Goal: Information Seeking & Learning: Learn about a topic

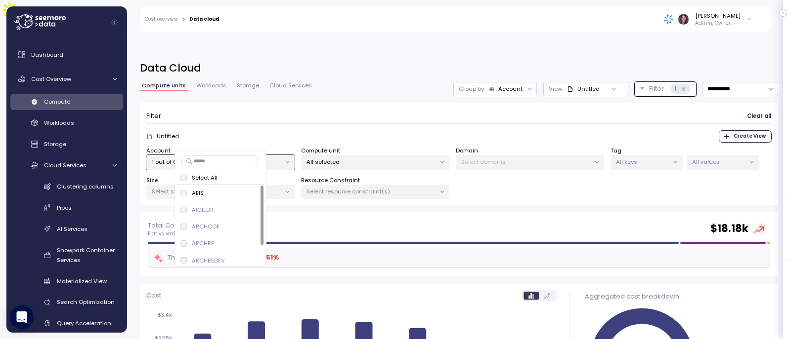
click at [732, 65] on div "**********" at bounding box center [459, 136] width 638 height 151
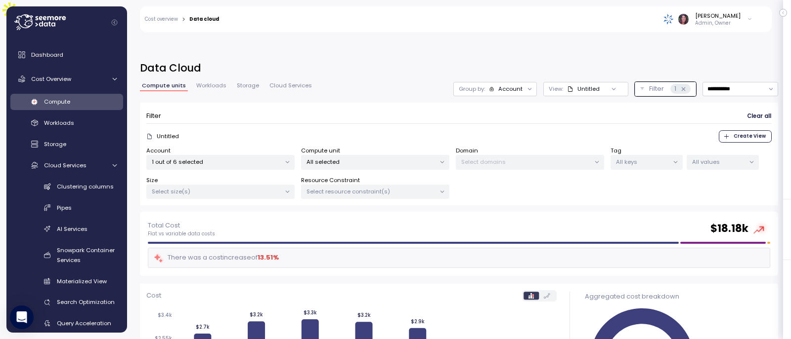
click at [733, 158] on p "All values" at bounding box center [718, 162] width 53 height 8
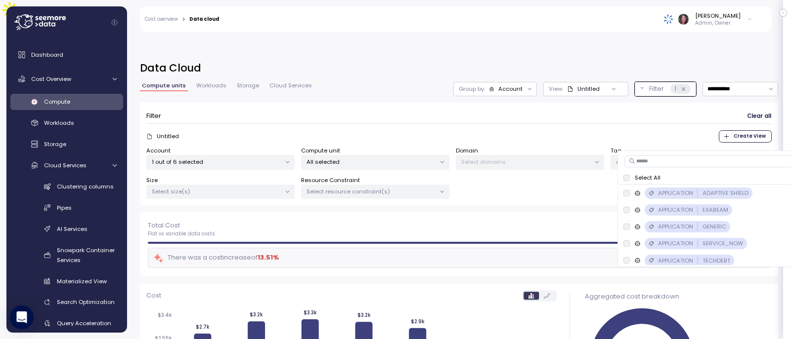
click at [238, 158] on p "1 out of 6 selected" at bounding box center [216, 162] width 129 height 8
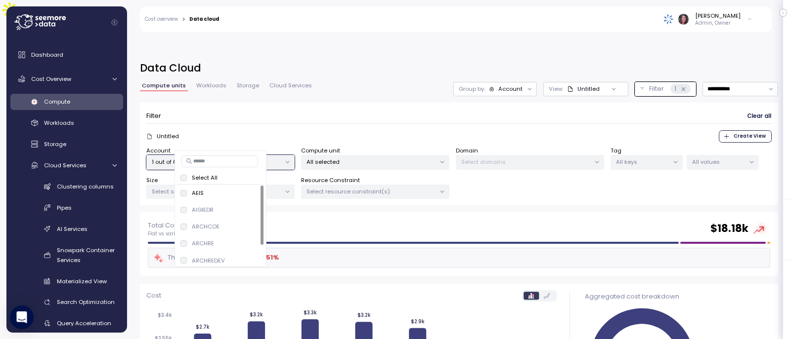
click at [200, 178] on p "Select All" at bounding box center [205, 178] width 26 height 8
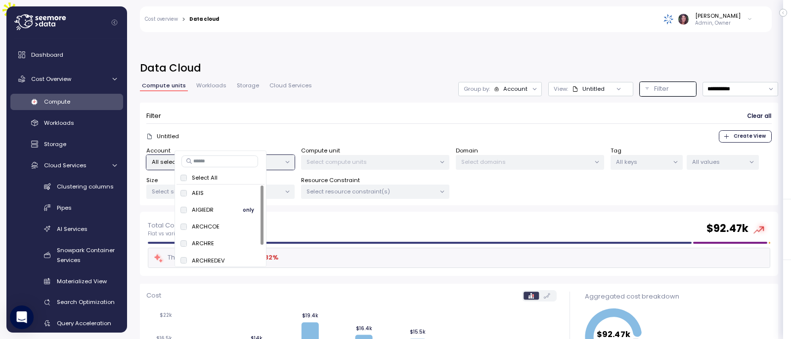
click at [249, 208] on span "only" at bounding box center [248, 210] width 11 height 11
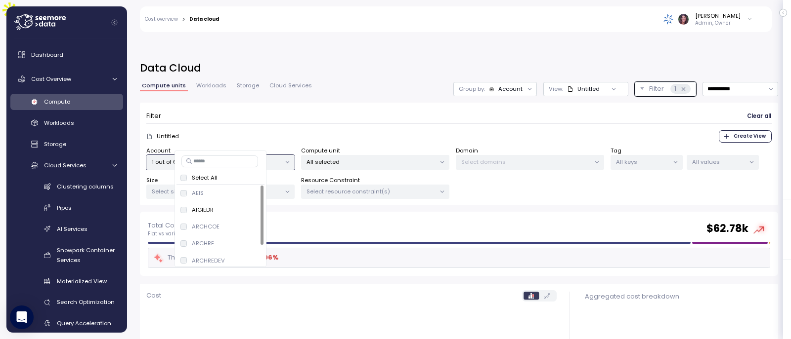
click at [401, 109] on div "Filter Clear all" at bounding box center [458, 116] width 625 height 14
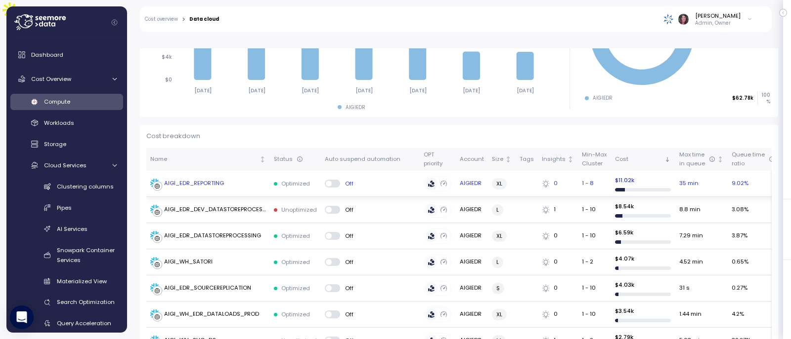
scroll to position [330, 0]
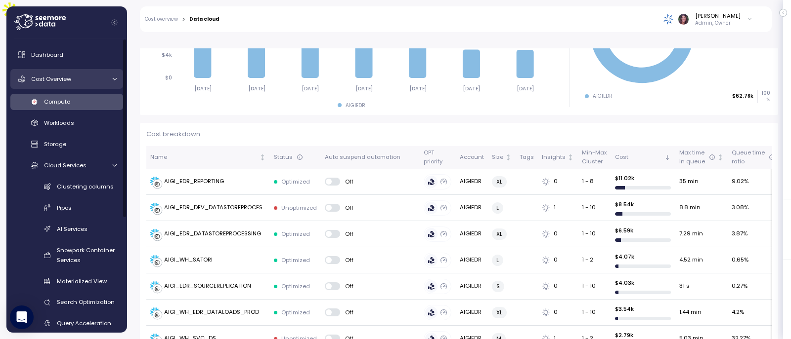
click at [65, 80] on span "Cost Overview" at bounding box center [51, 79] width 40 height 8
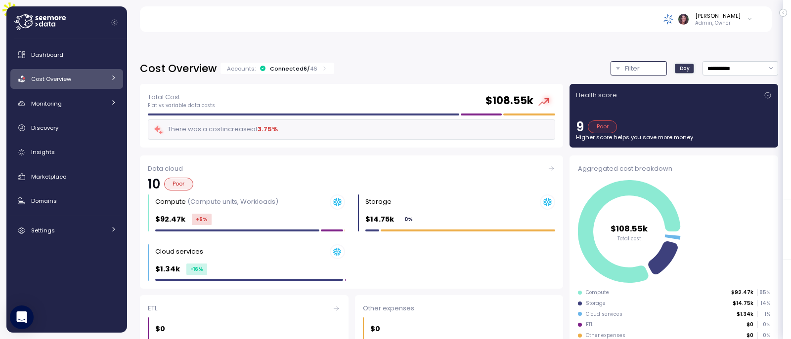
click at [625, 64] on p "Filter" at bounding box center [632, 69] width 15 height 10
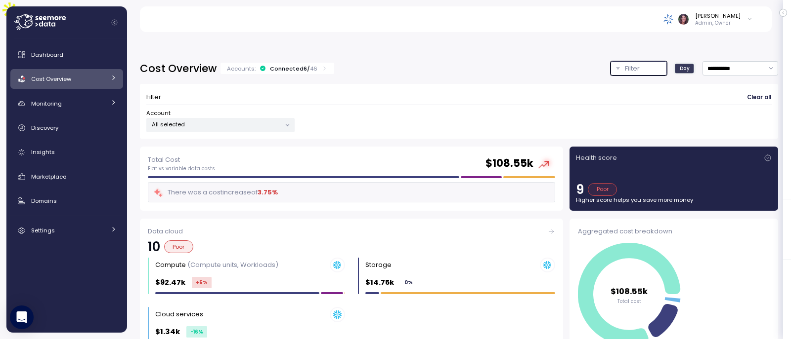
click at [243, 121] on p "All selected" at bounding box center [216, 125] width 129 height 8
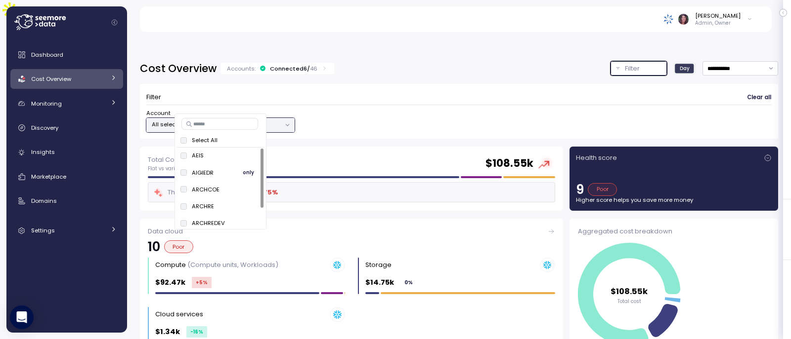
click at [245, 173] on span "only" at bounding box center [248, 173] width 11 height 11
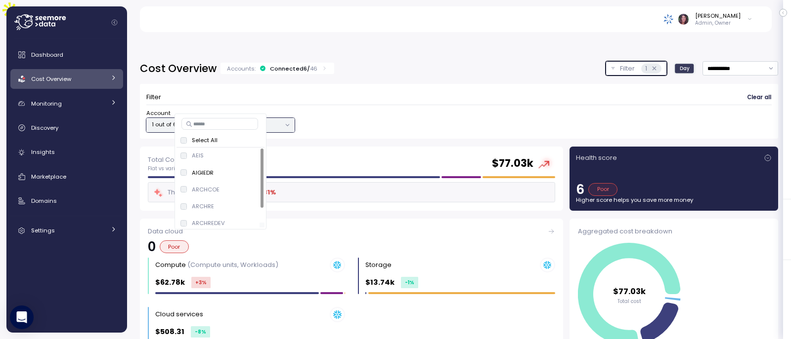
click at [263, 149] on div at bounding box center [261, 178] width 3 height 59
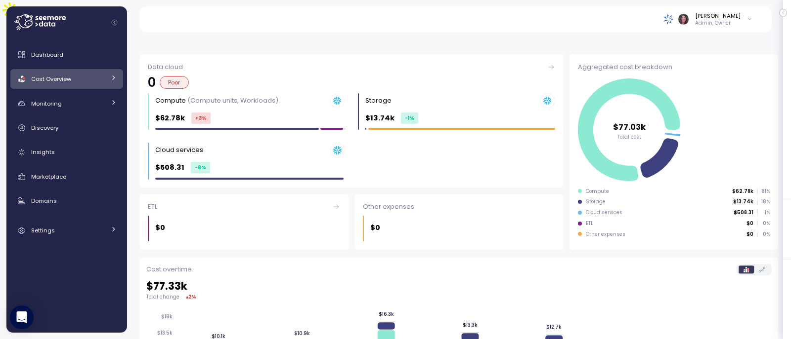
scroll to position [395, 0]
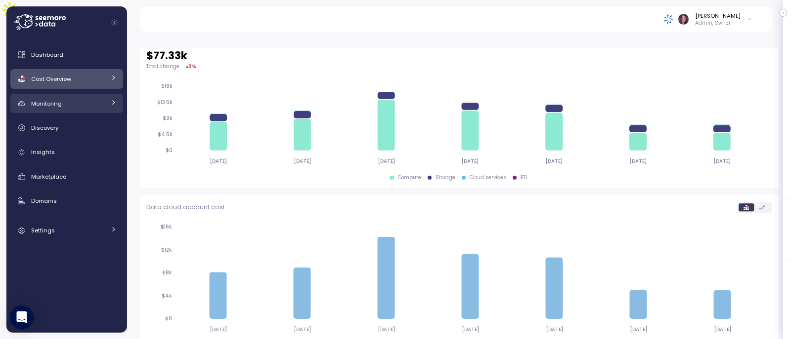
click at [72, 107] on div "Monitoring" at bounding box center [68, 104] width 74 height 10
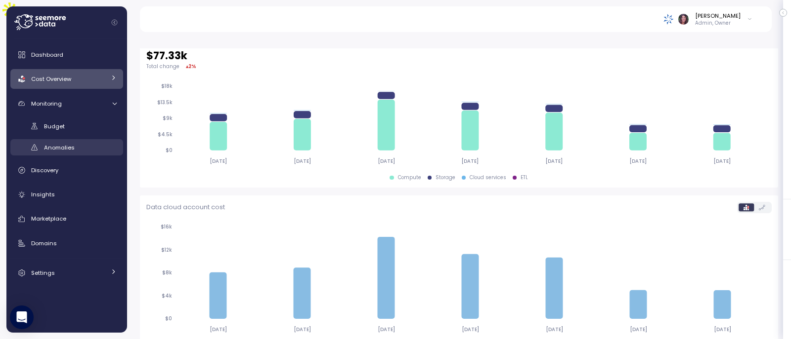
click at [64, 143] on div "Anomalies" at bounding box center [80, 148] width 73 height 10
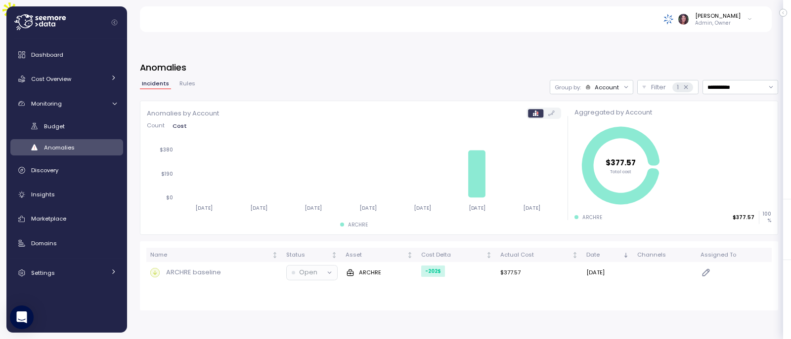
click at [599, 84] on div "Account" at bounding box center [606, 88] width 24 height 8
click at [651, 83] on p "Filter" at bounding box center [658, 88] width 15 height 10
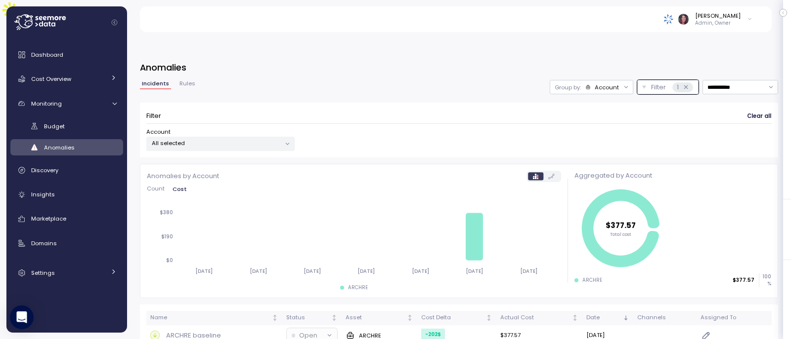
click at [222, 128] on div "Account All selected" at bounding box center [220, 139] width 148 height 23
click at [222, 139] on p "All selected" at bounding box center [216, 143] width 129 height 8
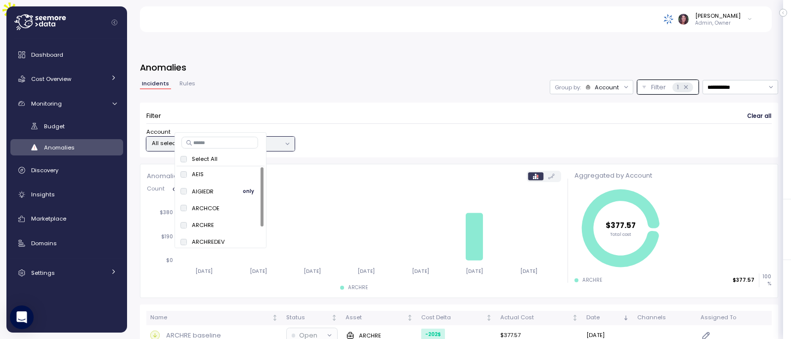
click at [247, 191] on span "only" at bounding box center [248, 191] width 11 height 11
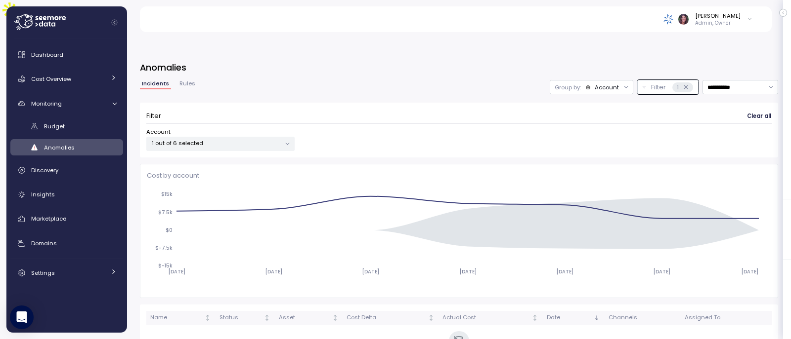
click at [398, 109] on div "Filter Clear all" at bounding box center [458, 116] width 625 height 14
click at [594, 84] on div "Account" at bounding box center [606, 88] width 24 height 8
click at [567, 107] on p "Compute unit" at bounding box center [580, 103] width 39 height 8
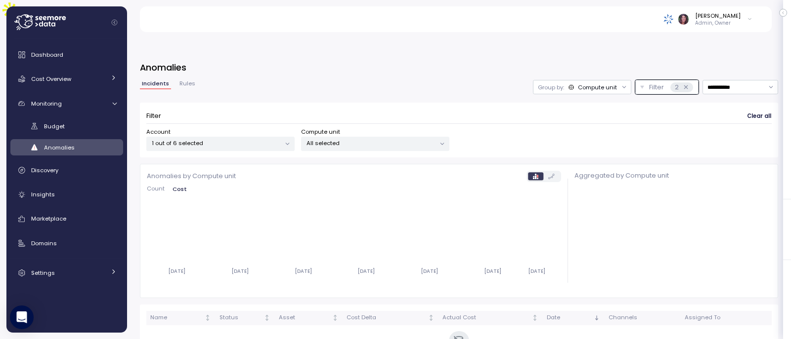
scroll to position [18, 0]
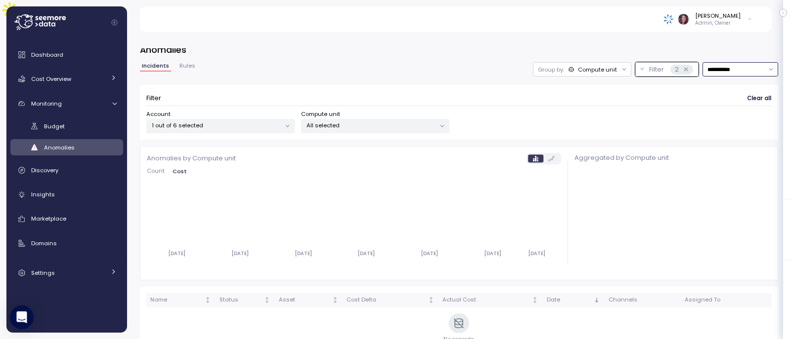
click at [728, 62] on input "**********" at bounding box center [740, 69] width 76 height 14
click at [714, 135] on div "Last 6 months" at bounding box center [720, 131] width 41 height 8
type input "**********"
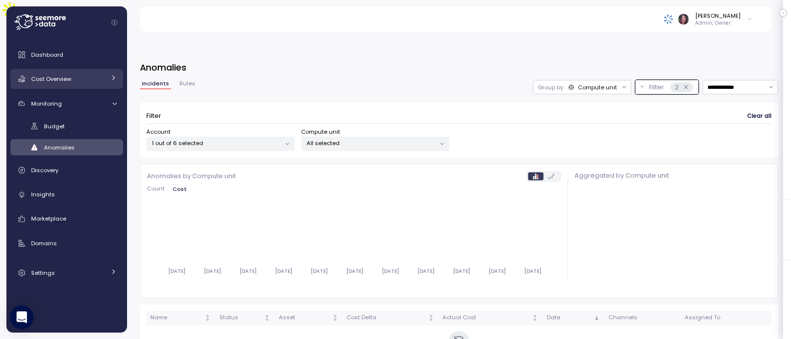
click at [62, 78] on span "Cost Overview" at bounding box center [51, 79] width 40 height 8
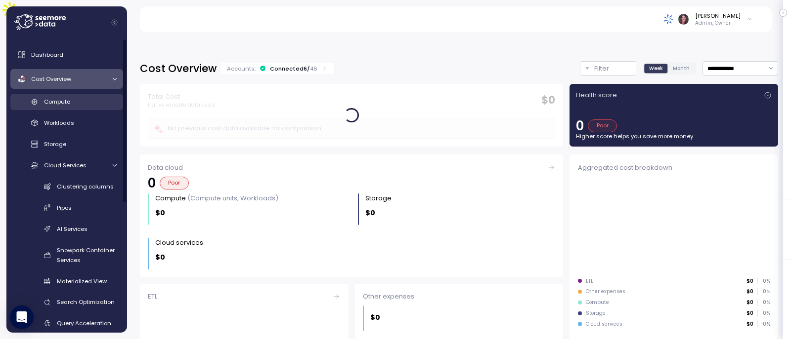
click at [75, 105] on div "Compute" at bounding box center [80, 102] width 73 height 10
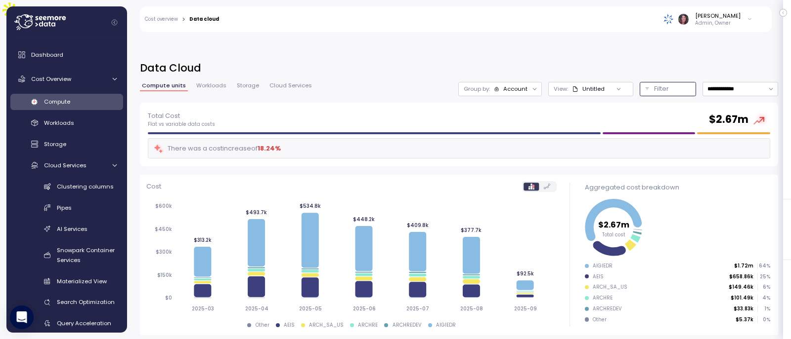
click at [654, 84] on p "Filter" at bounding box center [661, 89] width 15 height 10
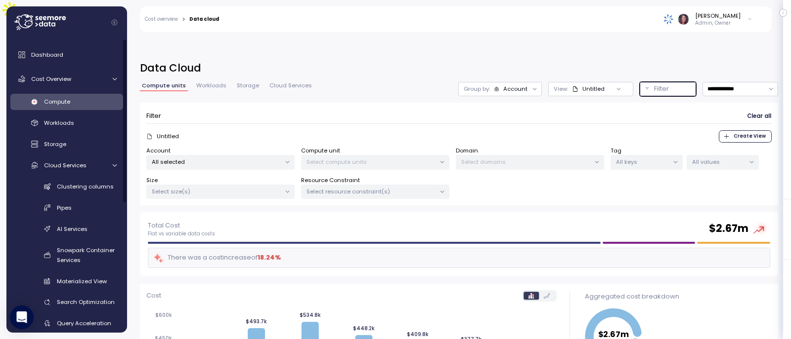
click at [205, 158] on p "All selected" at bounding box center [216, 162] width 129 height 8
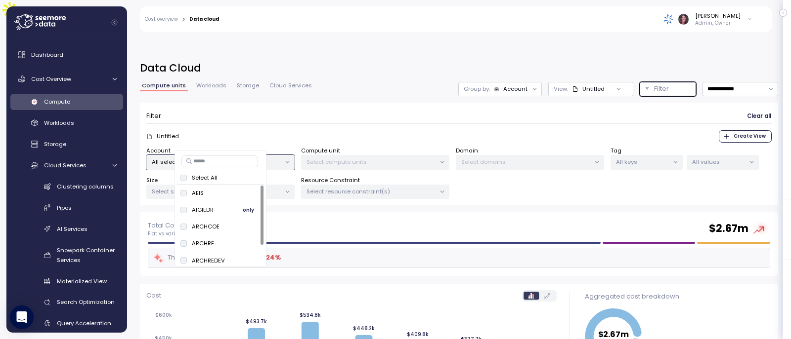
click at [244, 209] on span "only" at bounding box center [248, 210] width 11 height 11
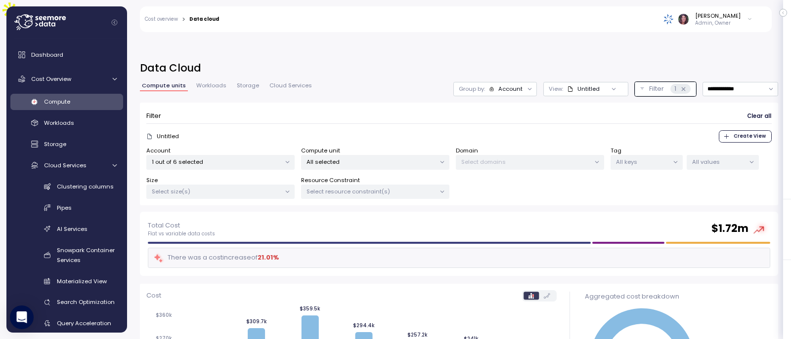
click at [363, 103] on div "Filter Clear all Untitled Create View Account 1 out of 6 selected Compute unit …" at bounding box center [459, 154] width 638 height 103
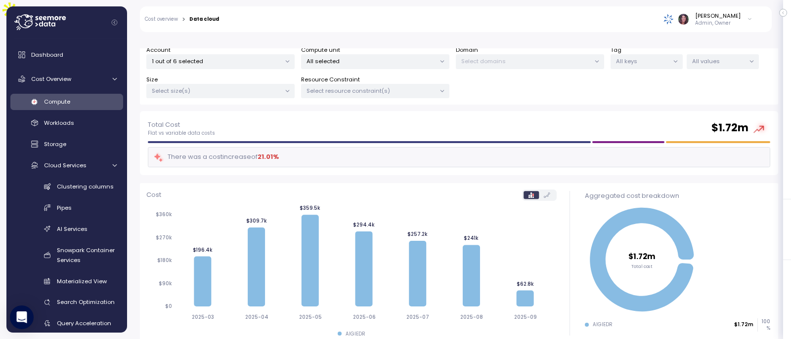
scroll to position [99, 0]
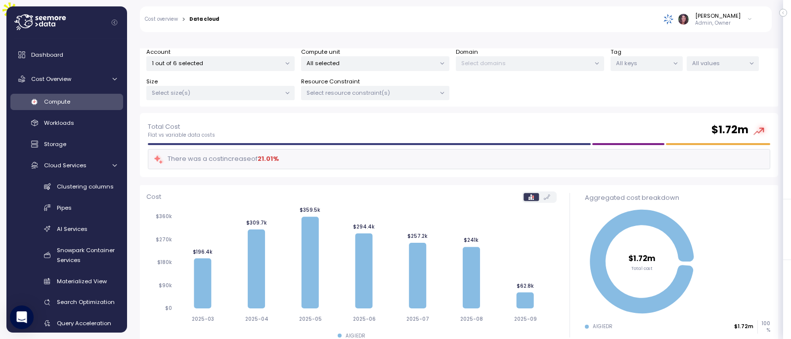
click at [406, 59] on p "All selected" at bounding box center [370, 63] width 129 height 8
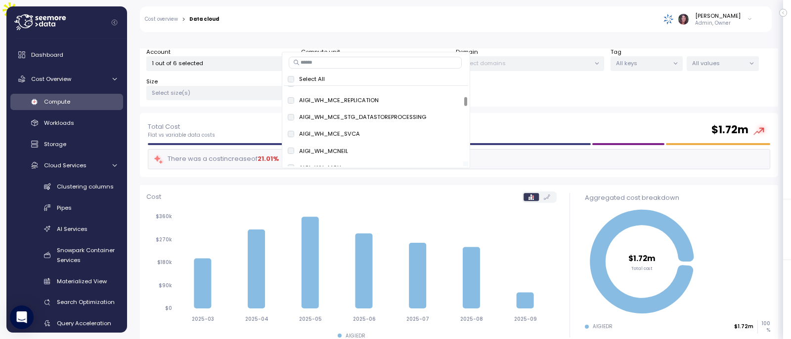
scroll to position [69, 0]
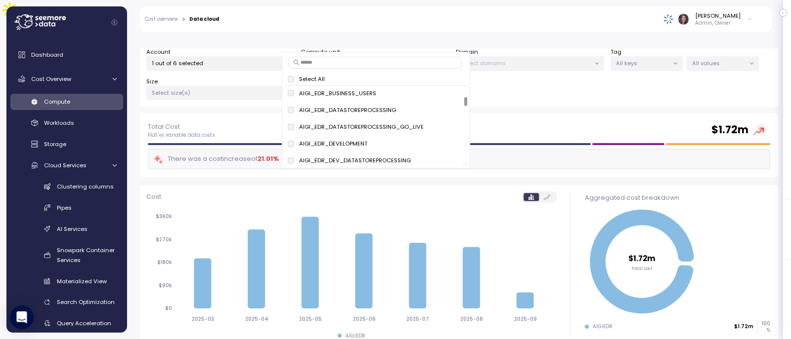
click at [465, 97] on div at bounding box center [465, 101] width 3 height 9
click at [561, 76] on div "Account 1 out of 6 selected Compute unit All selected Domain Select domains Tag…" at bounding box center [458, 74] width 625 height 53
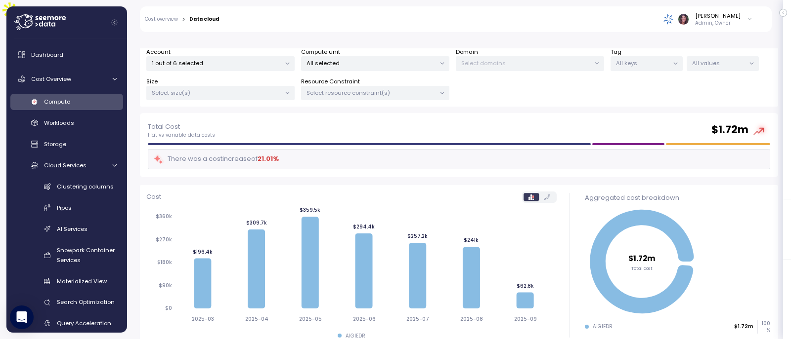
click at [379, 59] on p "All selected" at bounding box center [370, 63] width 129 height 8
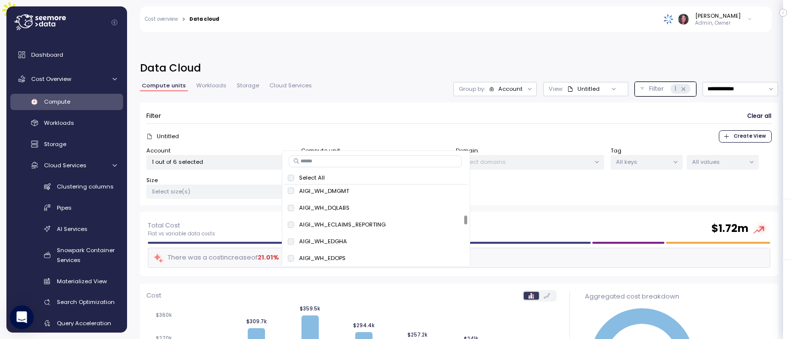
click at [484, 82] on div "Group by: Account" at bounding box center [495, 89] width 84 height 14
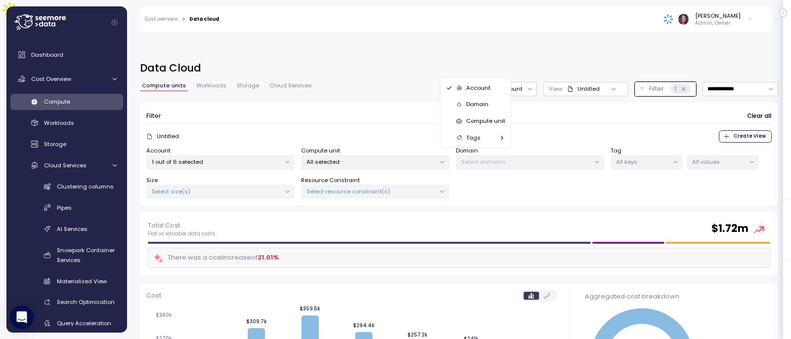
click at [472, 106] on p "Domain" at bounding box center [477, 104] width 22 height 8
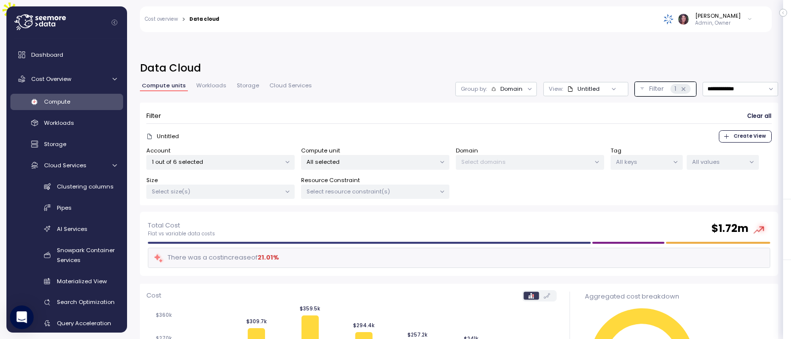
click at [599, 82] on div at bounding box center [613, 89] width 28 height 14
click at [569, 85] on div "Untitled" at bounding box center [583, 89] width 33 height 8
click at [549, 85] on div "View: Untitled" at bounding box center [574, 89] width 51 height 8
click at [465, 85] on p "Group by:" at bounding box center [474, 89] width 26 height 8
click at [471, 139] on p "Tags" at bounding box center [473, 138] width 14 height 8
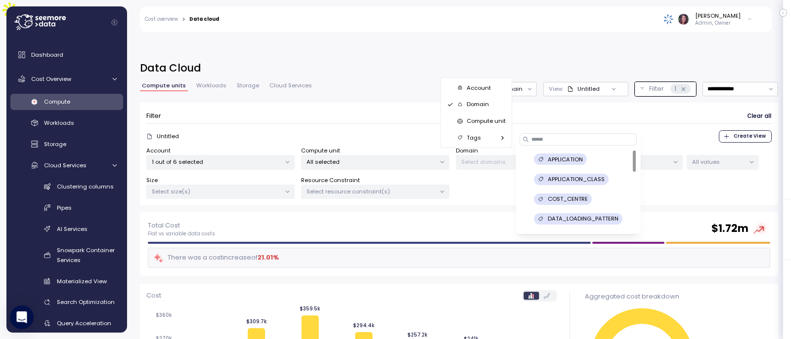
click at [473, 129] on div "Compute unit" at bounding box center [475, 121] width 67 height 17
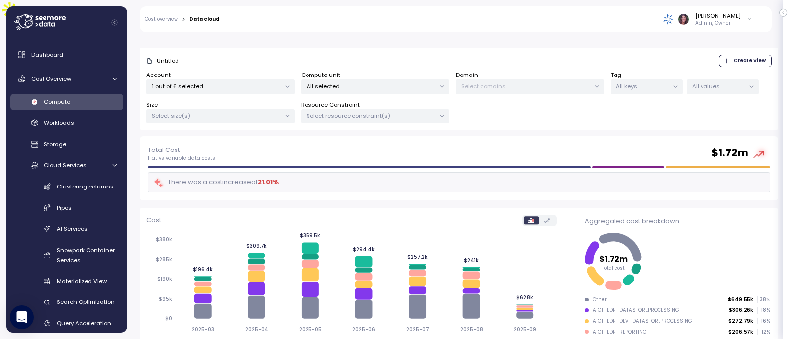
scroll to position [66, 0]
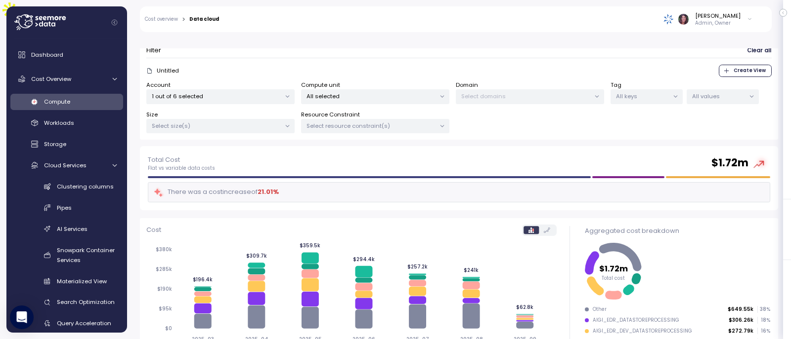
click at [731, 92] on p "All values" at bounding box center [718, 96] width 53 height 8
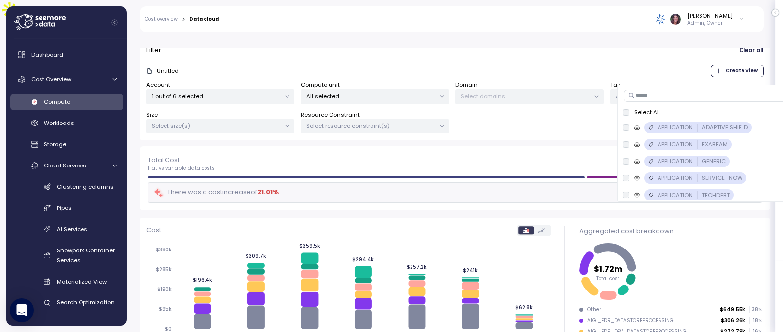
click at [731, 92] on p "All values" at bounding box center [718, 96] width 53 height 8
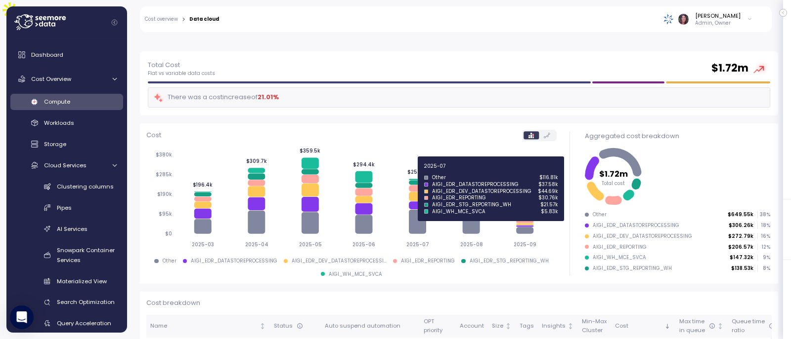
scroll to position [165, 0]
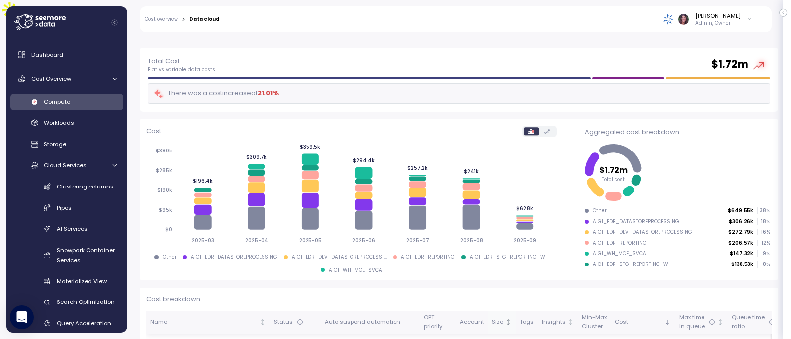
click at [498, 318] on div "Size" at bounding box center [497, 322] width 11 height 9
click at [619, 318] on div "Cost" at bounding box center [639, 322] width 48 height 9
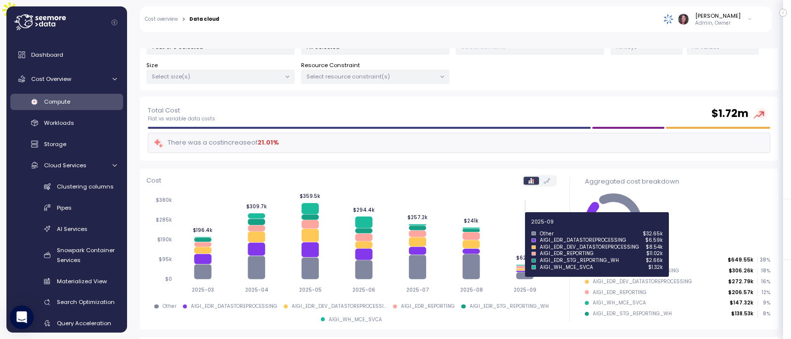
scroll to position [66, 0]
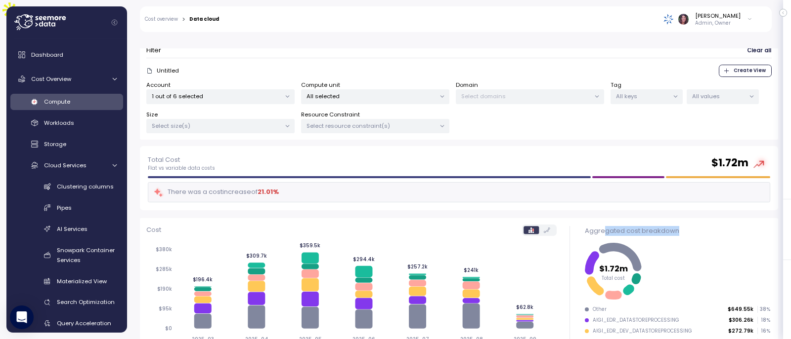
drag, startPoint x: 600, startPoint y: 202, endPoint x: 704, endPoint y: 202, distance: 103.3
click at [704, 218] on div "Aggregated cost breakdown $1.72m Total cost Other $649.55k 38 % AIGI_EDR_DATAST…" at bounding box center [677, 298] width 202 height 161
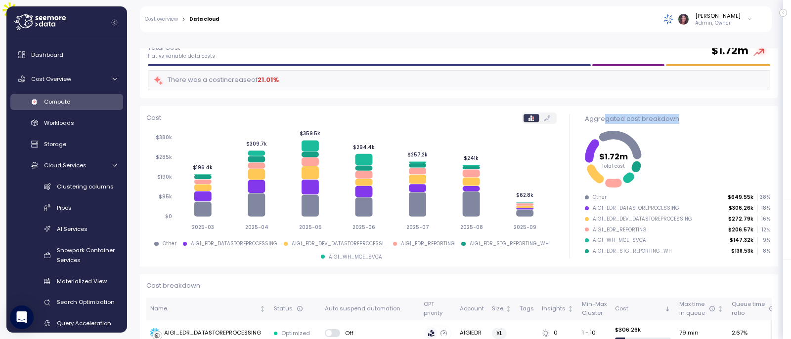
scroll to position [165, 0]
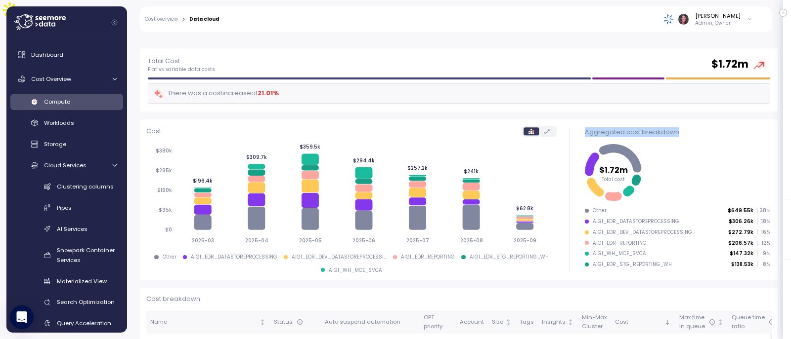
drag, startPoint x: 576, startPoint y: 108, endPoint x: 683, endPoint y: 109, distance: 106.7
click at [690, 120] on div "Aggregated cost breakdown $1.72m Total cost Other $649.55k 38 % AIGI_EDR_DATAST…" at bounding box center [677, 200] width 202 height 161
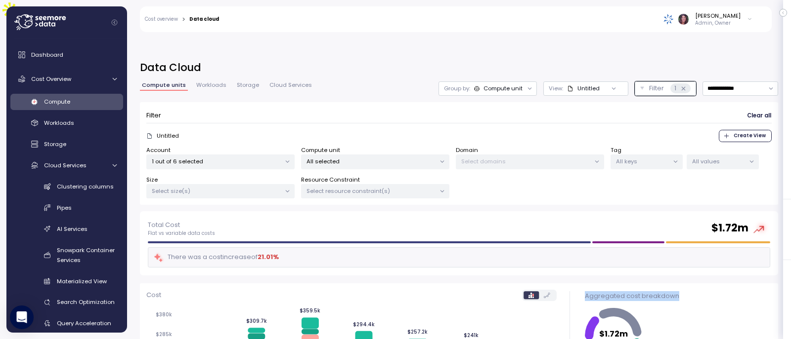
scroll to position [0, 0]
click at [263, 188] on p "Select size(s)" at bounding box center [216, 192] width 129 height 8
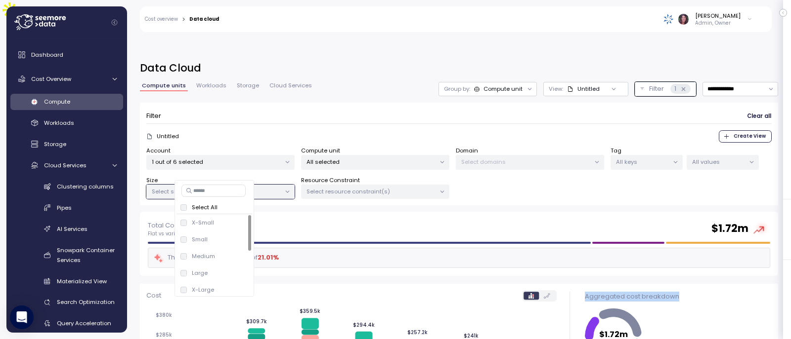
drag, startPoint x: 263, startPoint y: 169, endPoint x: 326, endPoint y: 198, distance: 69.2
click at [326, 198] on div "**********" at bounding box center [459, 205] width 664 height 314
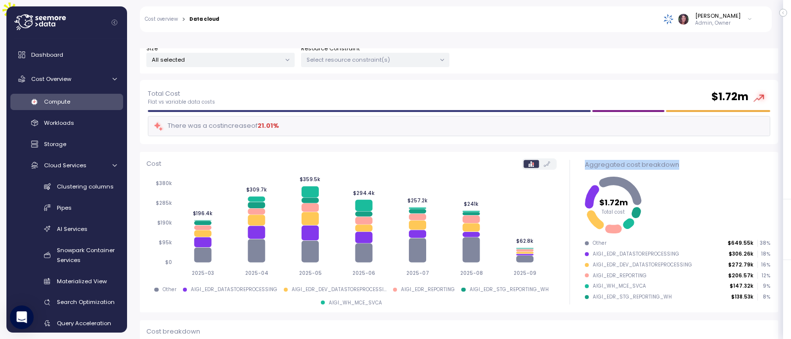
click at [399, 89] on div "Total Cost Flat vs variable data costs $ 1.72m There was a cost increase of 21.…" at bounding box center [459, 112] width 622 height 48
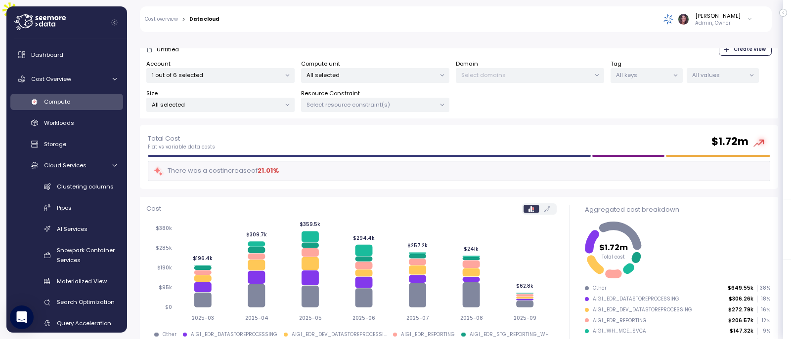
scroll to position [99, 0]
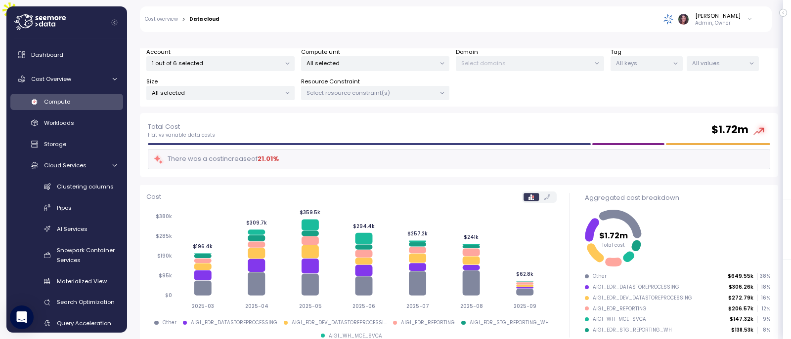
click at [245, 86] on div "All selected" at bounding box center [220, 93] width 148 height 14
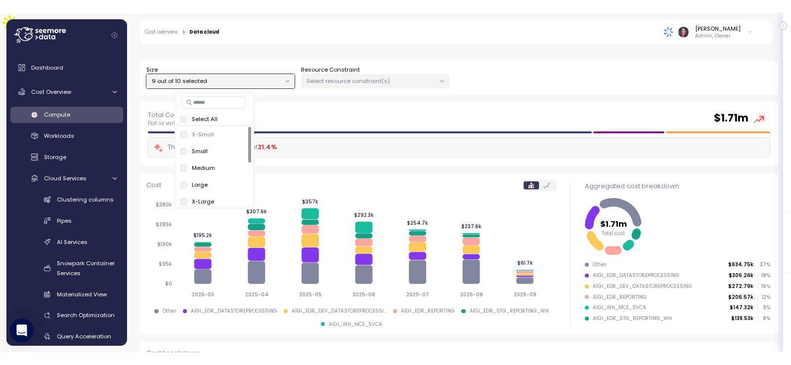
scroll to position [132, 0]
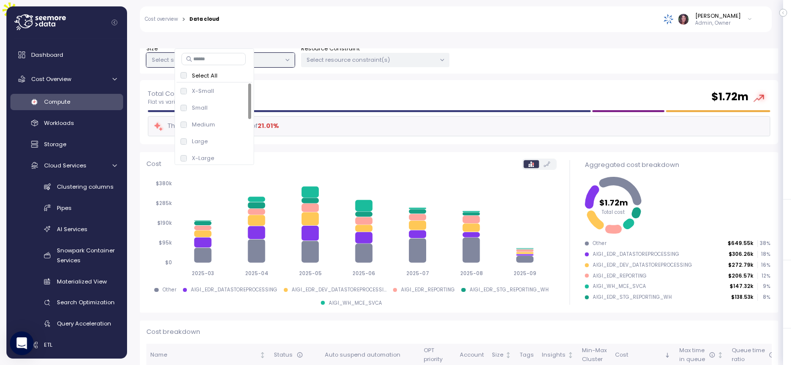
click at [371, 88] on div "Total Cost Flat vs variable data costs $ 1.72m" at bounding box center [459, 97] width 622 height 18
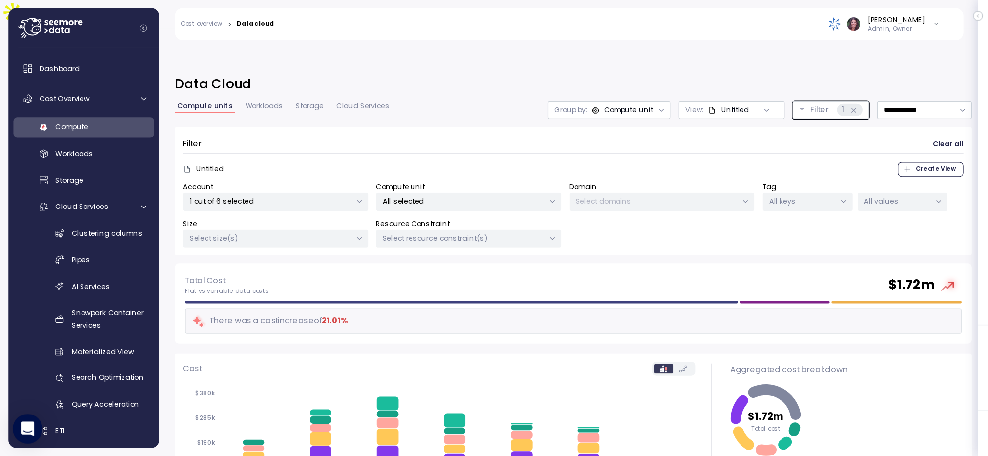
scroll to position [0, 0]
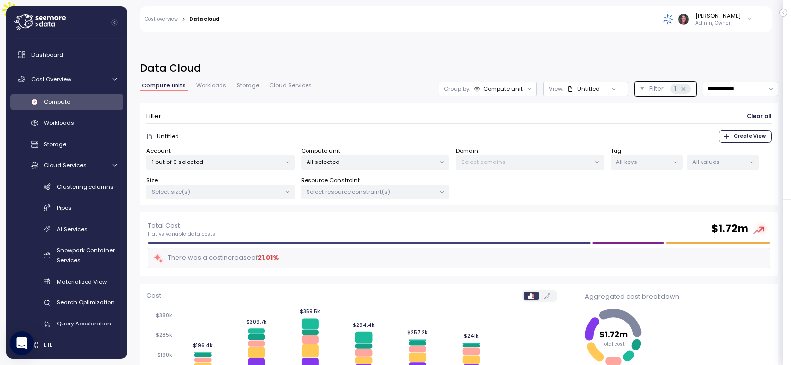
click at [249, 158] on p "1 out of 6 selected" at bounding box center [216, 162] width 129 height 8
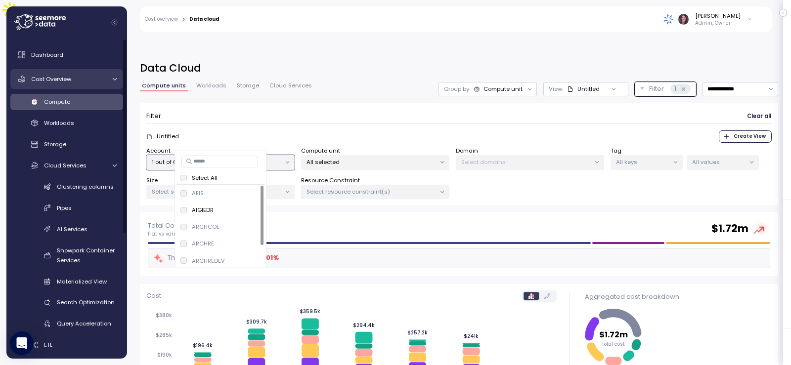
click at [89, 73] on link "Cost Overview" at bounding box center [66, 79] width 113 height 20
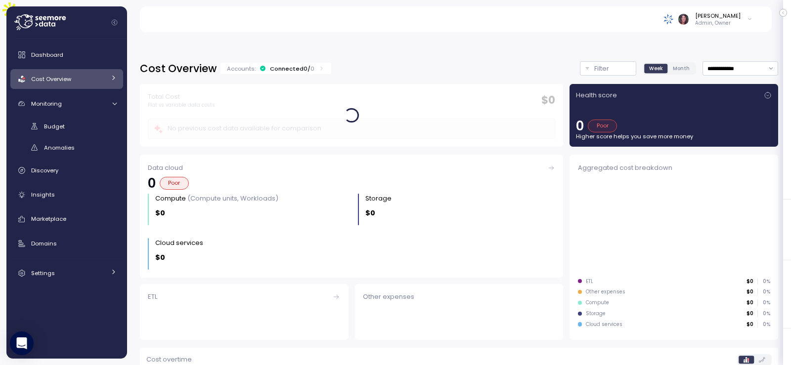
click at [97, 70] on link "Cost Overview" at bounding box center [66, 79] width 113 height 20
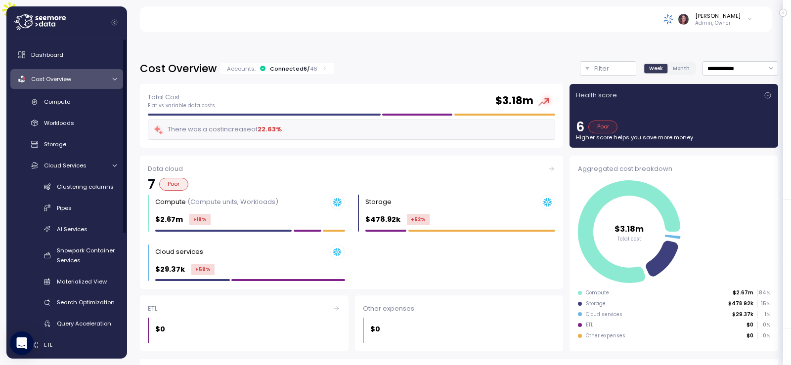
click at [292, 65] on div "Connected 6 / 46" at bounding box center [293, 69] width 47 height 8
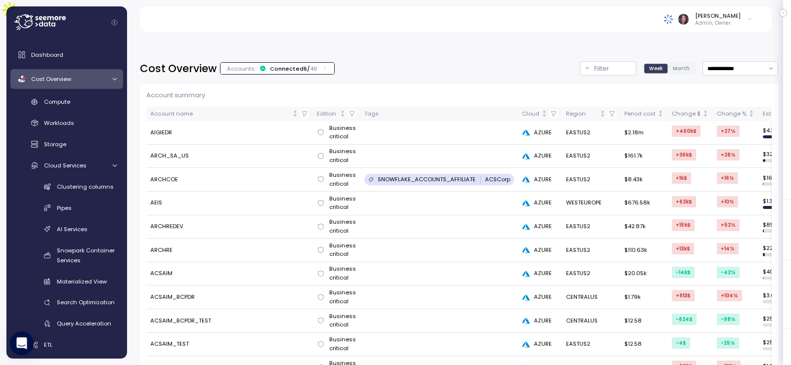
drag, startPoint x: 790, startPoint y: 0, endPoint x: 564, endPoint y: 73, distance: 237.2
click at [564, 90] on p "Account summary" at bounding box center [458, 95] width 625 height 10
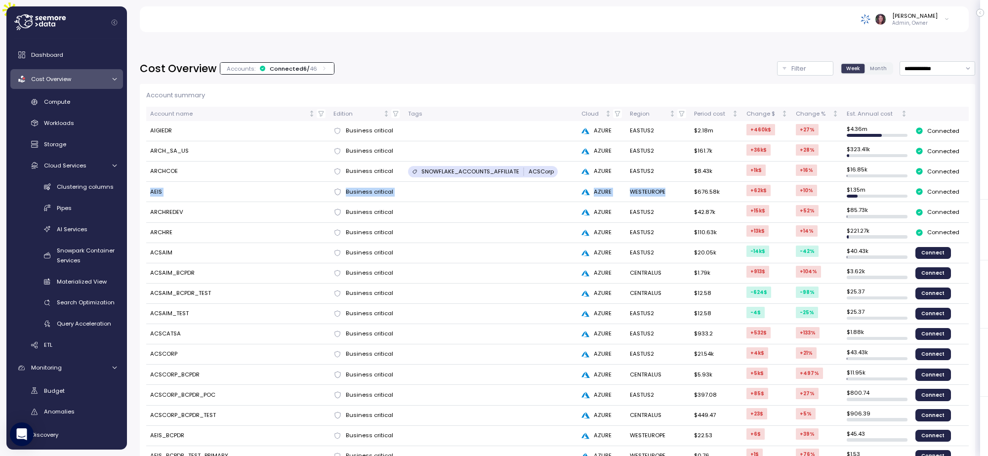
drag, startPoint x: 670, startPoint y: 169, endPoint x: 149, endPoint y: 172, distance: 521.3
click at [149, 182] on tr "AEIS Business critical AZURE WESTEUROPE $676.58k +62k $ +10 % $ 1.35m Connected" at bounding box center [557, 192] width 823 height 20
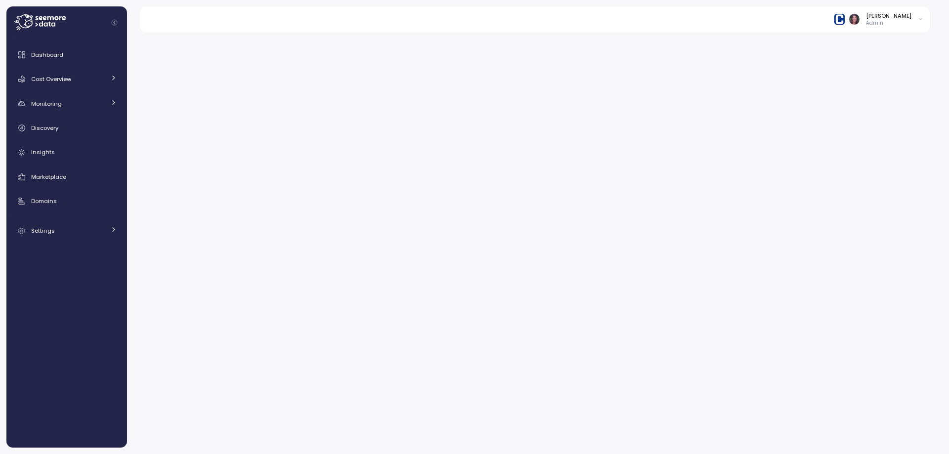
click at [845, 20] on img at bounding box center [839, 19] width 10 height 10
click at [862, 75] on div "Arch Capital Group" at bounding box center [875, 75] width 65 height 9
